Goal: Information Seeking & Learning: Find specific fact

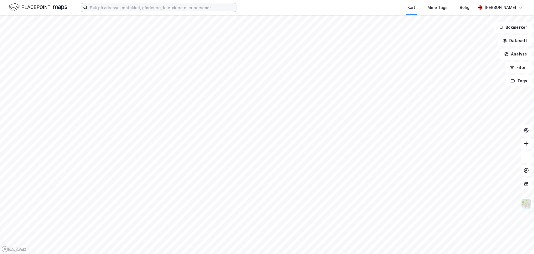
click at [147, 7] on input at bounding box center [162, 7] width 149 height 8
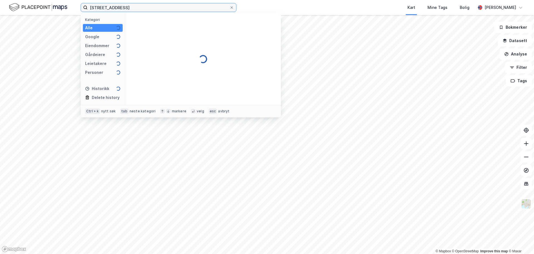
type input "[STREET_ADDRESS]"
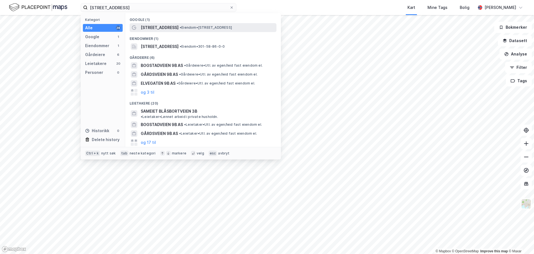
click at [180, 28] on span "•" at bounding box center [181, 27] width 2 height 4
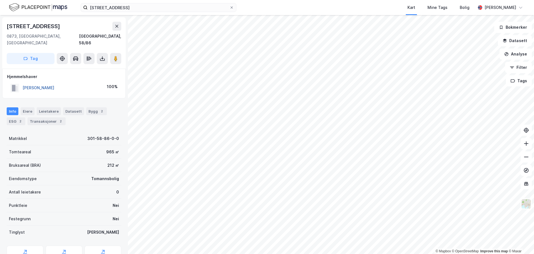
click at [0, 0] on button "[PERSON_NAME]" at bounding box center [0, 0] width 0 height 0
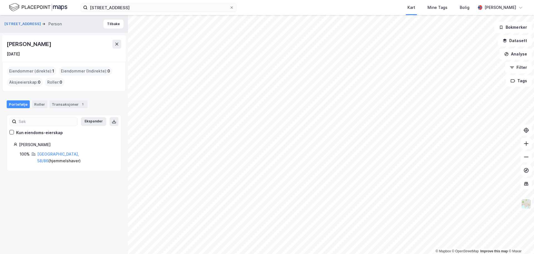
drag, startPoint x: 53, startPoint y: 144, endPoint x: 14, endPoint y: 139, distance: 38.7
click at [14, 139] on div "Ekspander Kun eiendoms-eierskap [PERSON_NAME] 100% [GEOGRAPHIC_DATA], 58/86 ( h…" at bounding box center [64, 143] width 101 height 42
